Goal: Navigation & Orientation: Find specific page/section

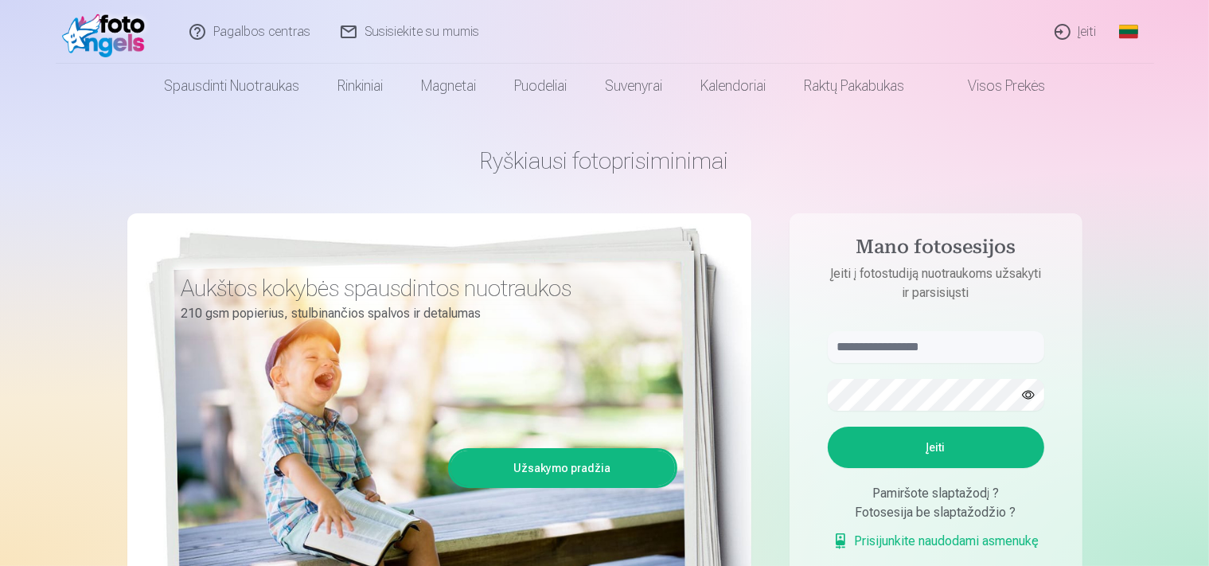
click at [1078, 33] on link "Įeiti" at bounding box center [1076, 32] width 72 height 64
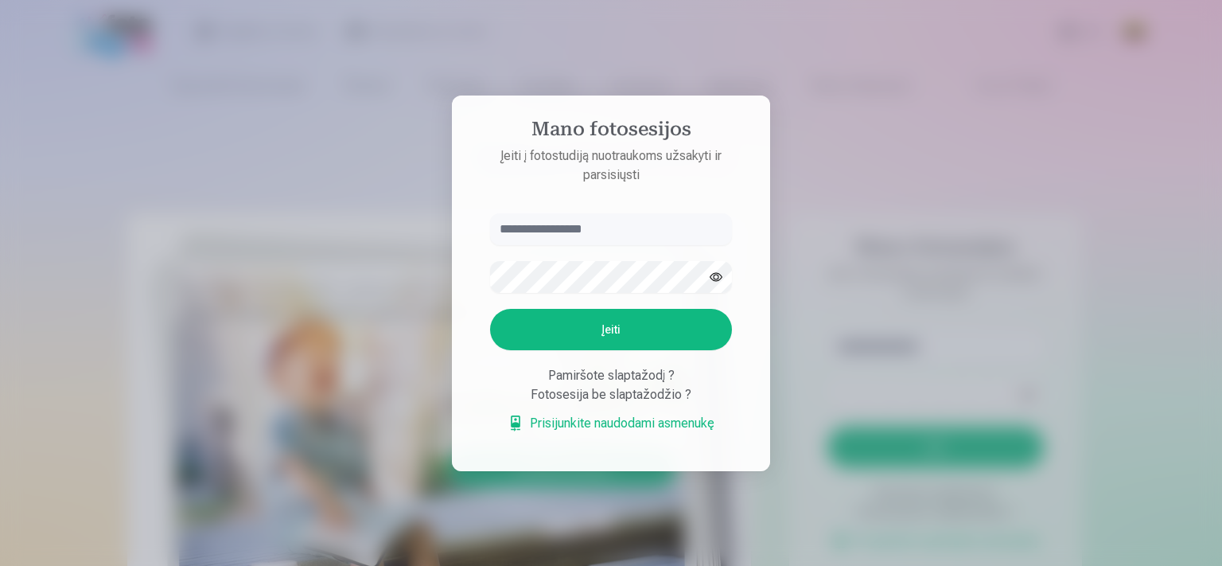
click at [1073, 225] on div at bounding box center [611, 283] width 1222 height 566
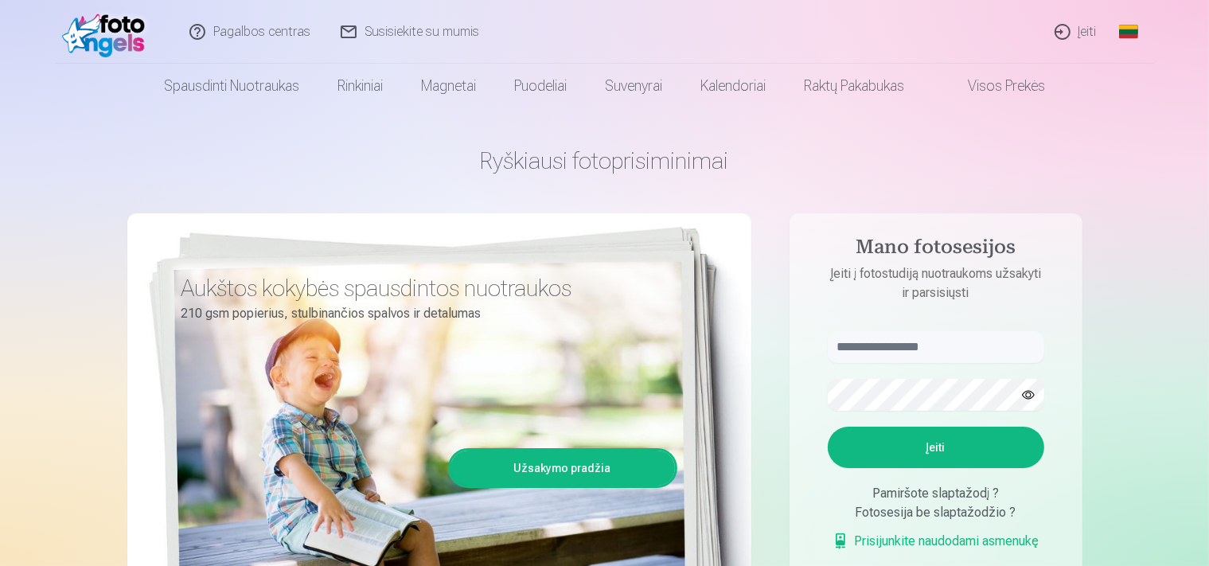
click at [1072, 29] on link "Įeiti" at bounding box center [1076, 32] width 72 height 64
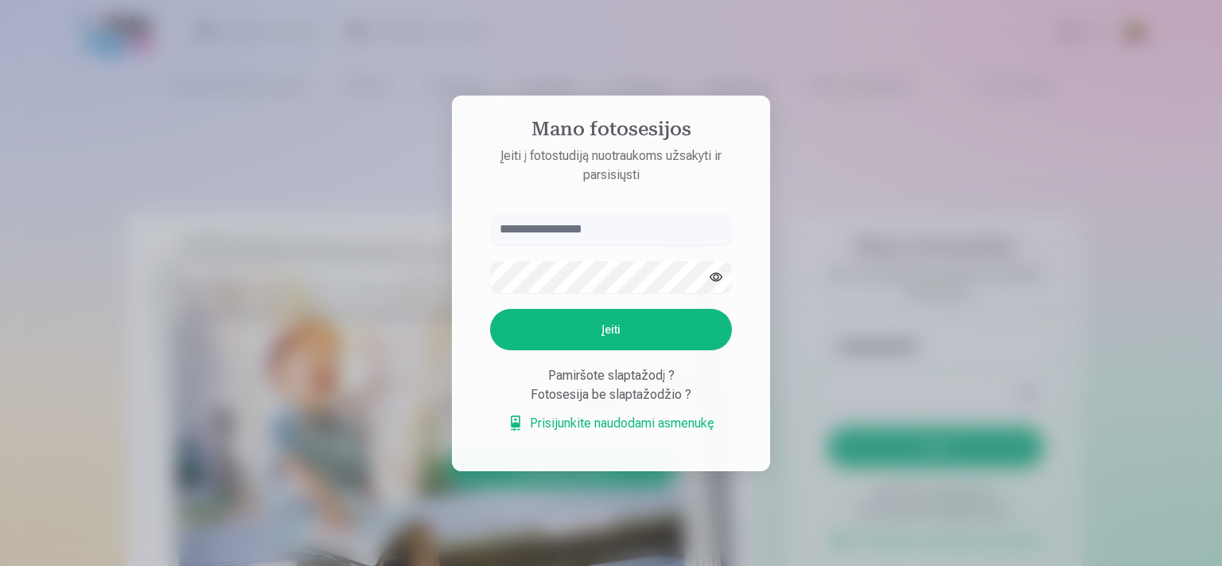
click at [970, 255] on div at bounding box center [611, 283] width 1222 height 566
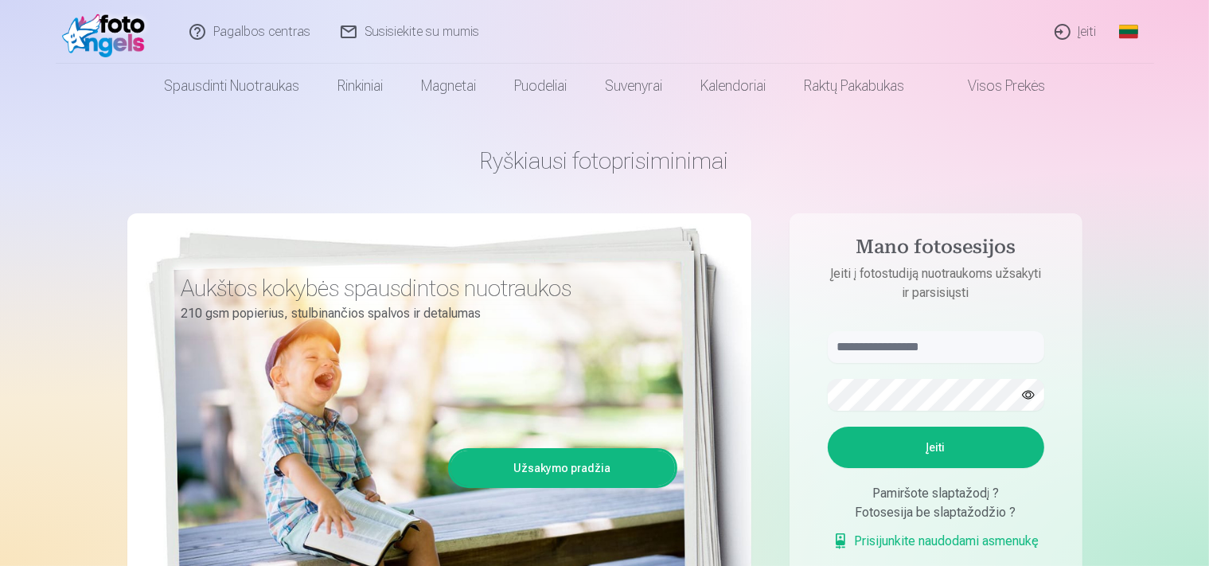
click at [254, 29] on link "Pagalbos centras" at bounding box center [250, 32] width 151 height 64
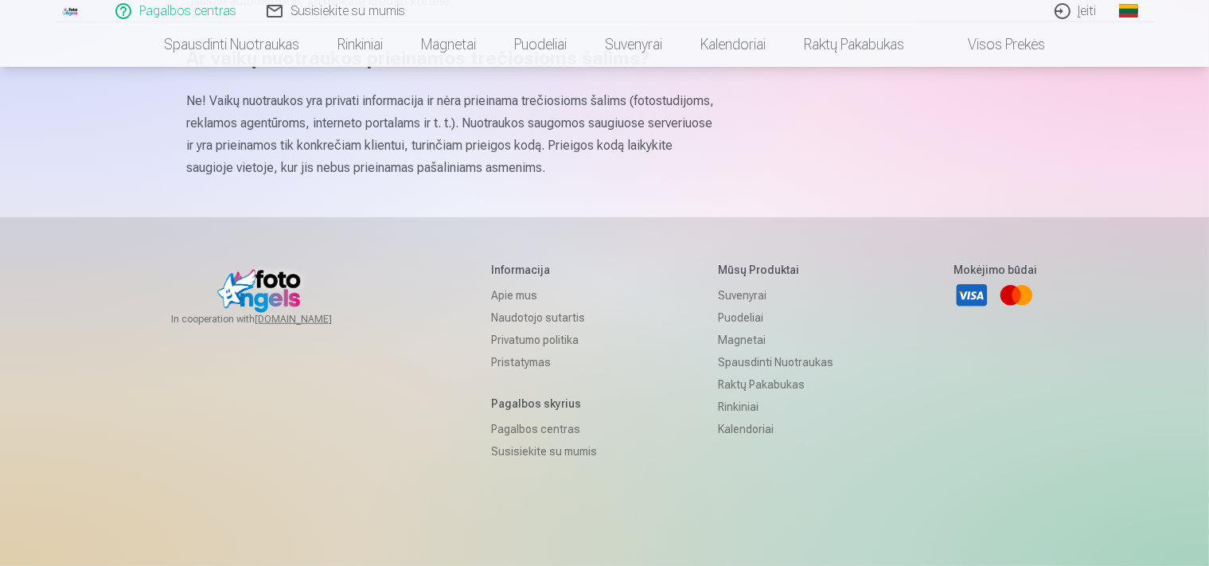
scroll to position [1057, 0]
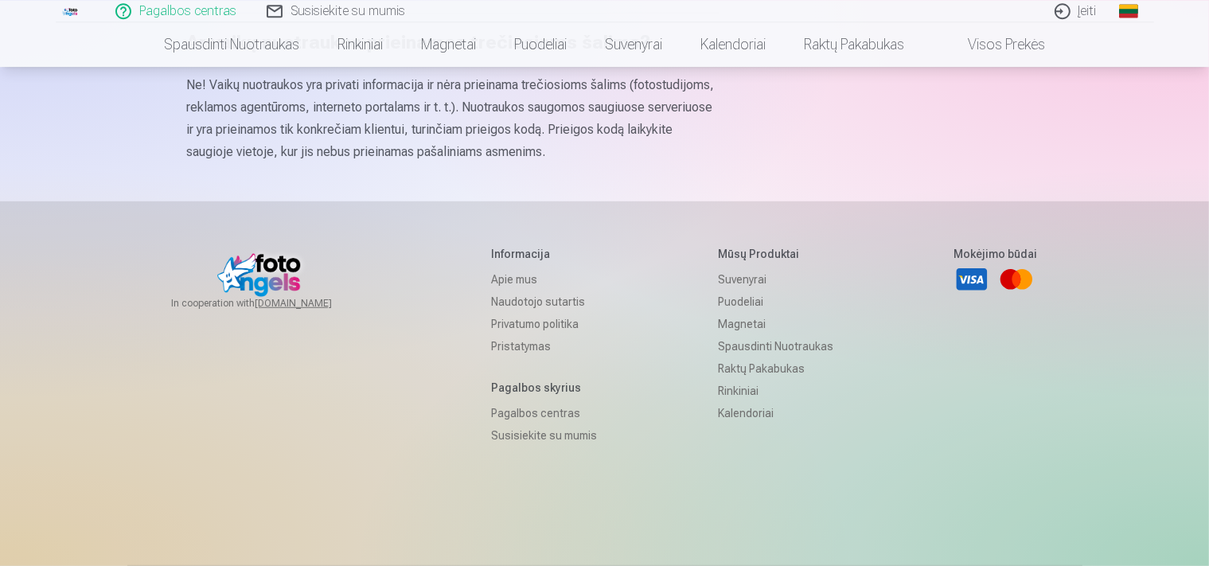
click at [552, 298] on link "Naudotojo sutartis" at bounding box center [544, 301] width 106 height 22
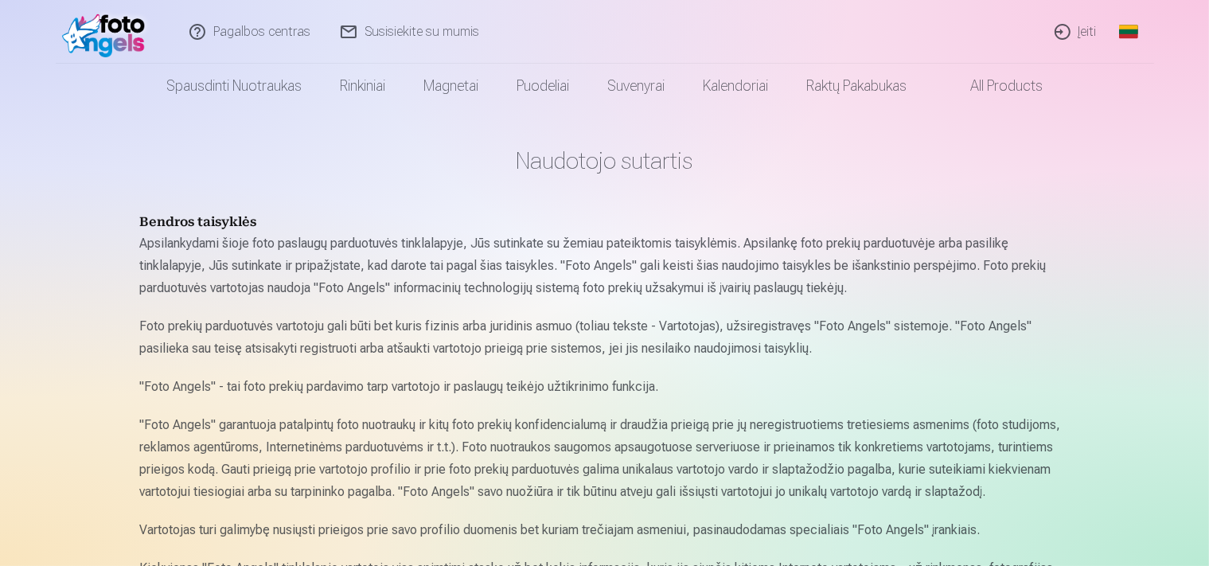
click at [992, 83] on link "All products" at bounding box center [993, 86] width 136 height 45
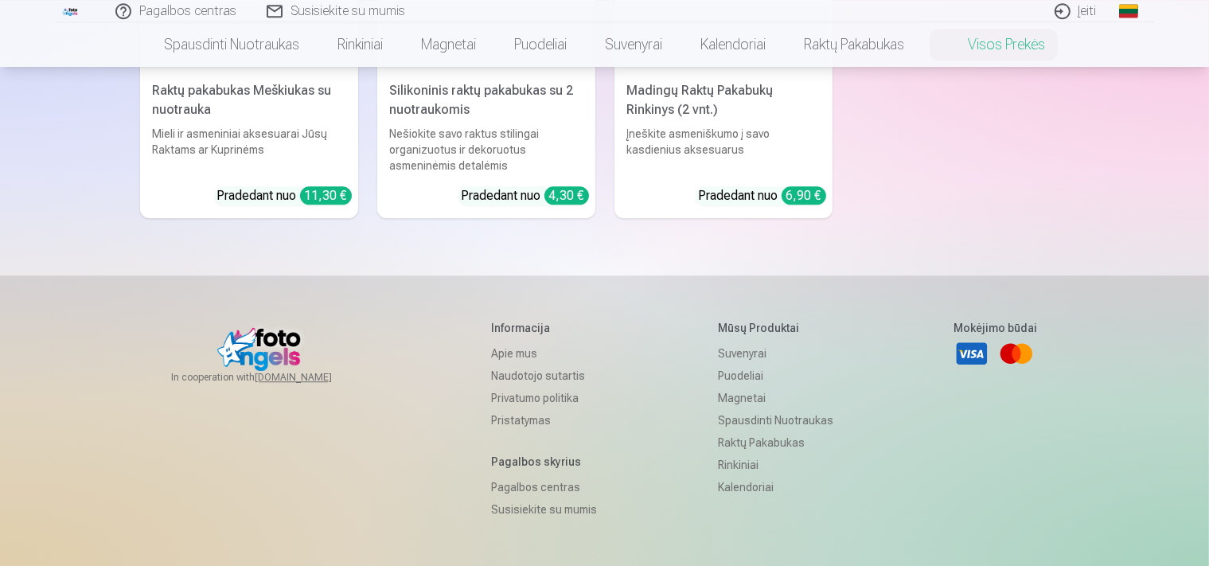
scroll to position [4201, 0]
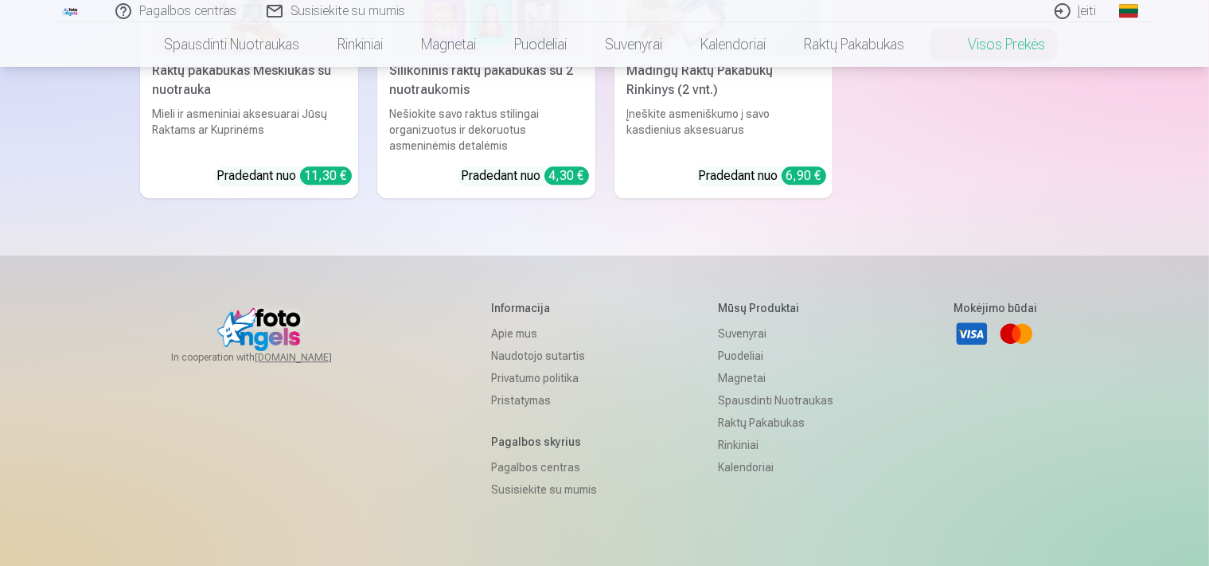
click at [551, 345] on link "Naudotojo sutartis" at bounding box center [544, 356] width 106 height 22
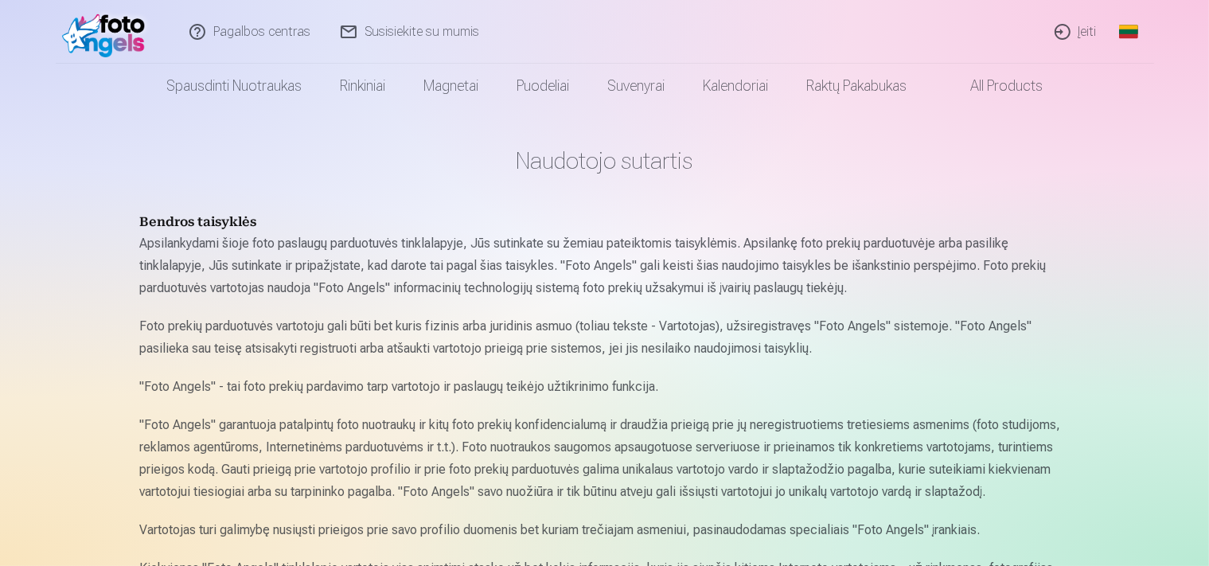
click at [1083, 29] on link "Įeiti" at bounding box center [1076, 32] width 72 height 64
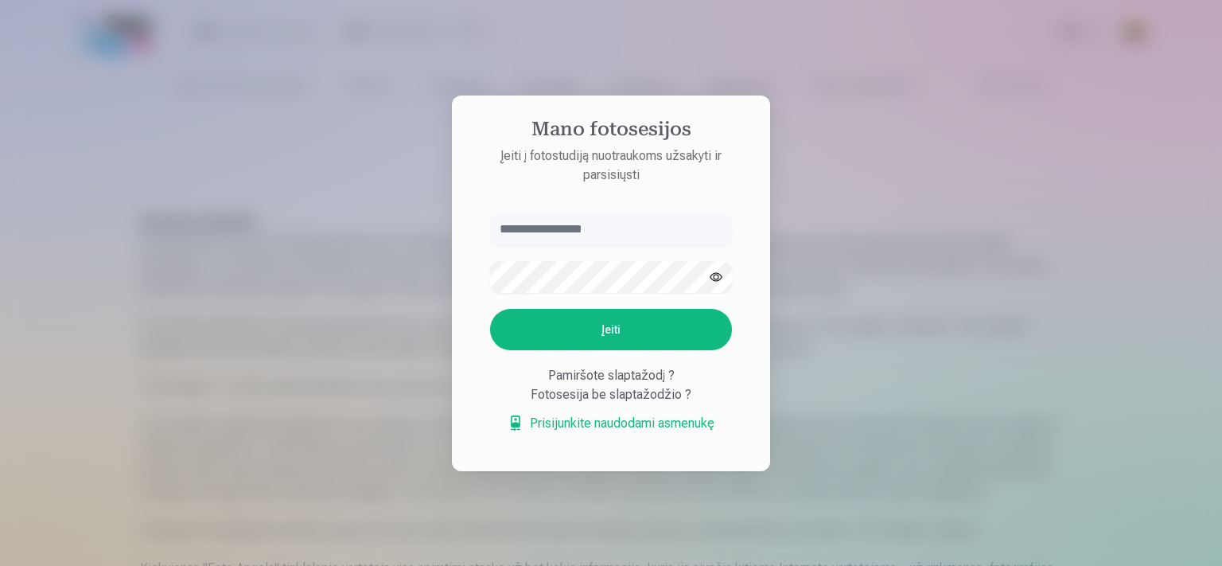
click at [1030, 124] on div at bounding box center [611, 283] width 1222 height 566
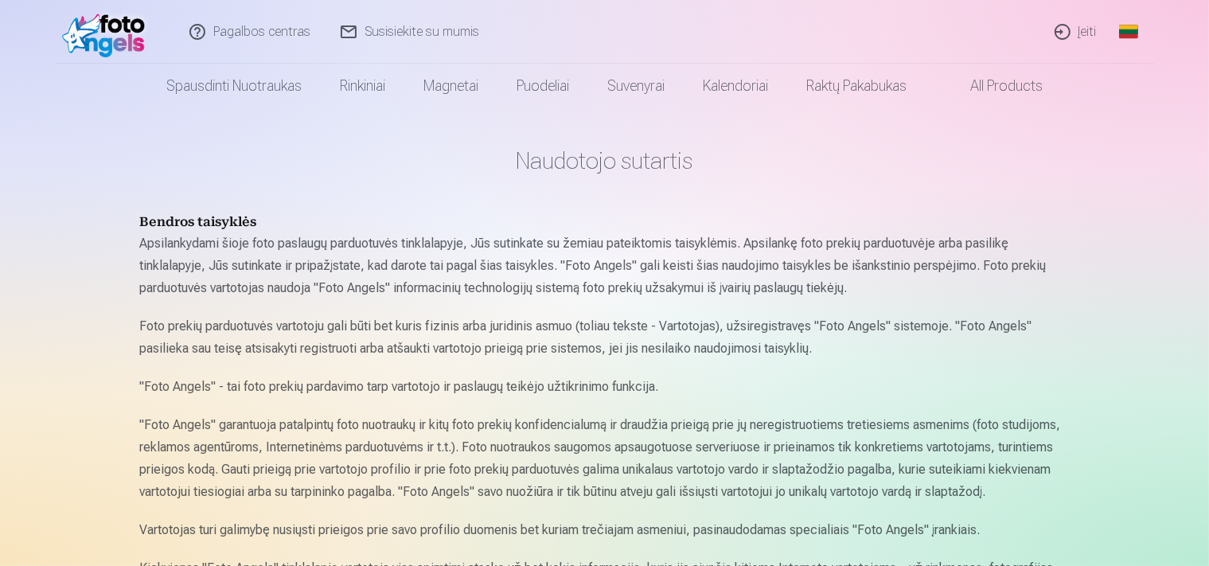
click at [279, 31] on link "Pagalbos centras" at bounding box center [250, 32] width 151 height 64
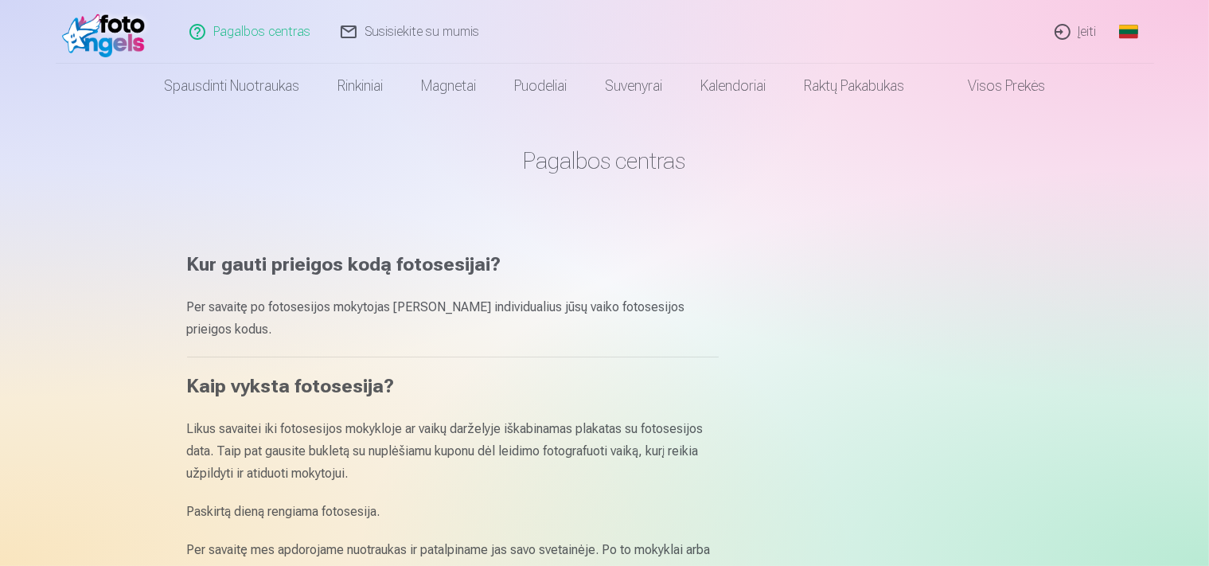
click at [1083, 30] on link "Įeiti" at bounding box center [1076, 32] width 72 height 64
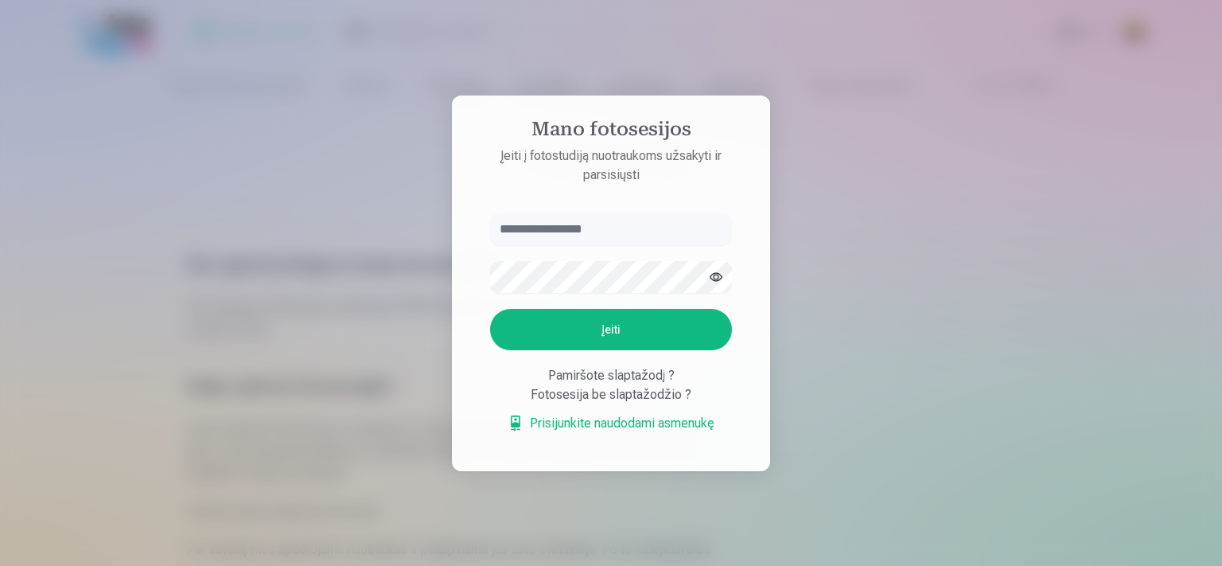
click at [956, 259] on div at bounding box center [611, 283] width 1222 height 566
